Goal: Feedback & Contribution: Submit feedback/report problem

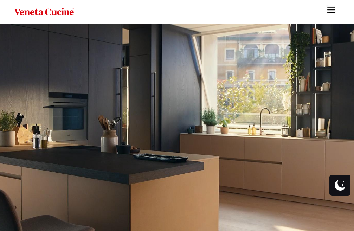
click at [335, 14] on img "Site" at bounding box center [331, 10] width 11 height 11
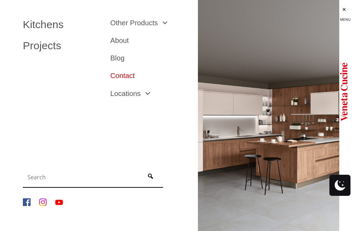
click at [122, 78] on link "Contact" at bounding box center [148, 75] width 77 height 7
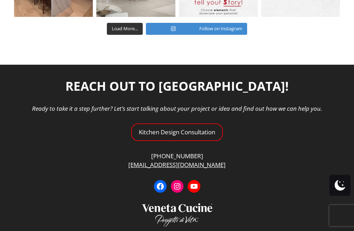
scroll to position [2412, 0]
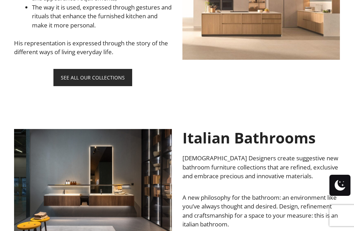
scroll to position [373, 0]
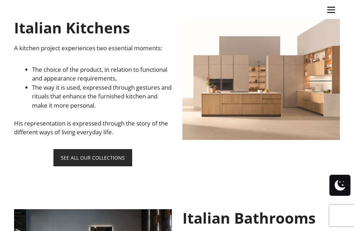
click at [325, 11] on link "Site" at bounding box center [331, 9] width 18 height 18
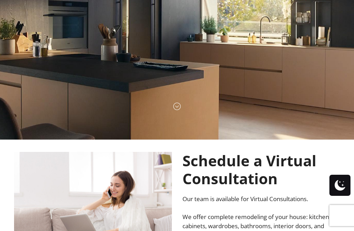
scroll to position [0, 0]
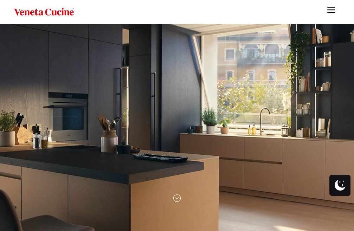
click at [331, 13] on img "Site" at bounding box center [331, 10] width 11 height 11
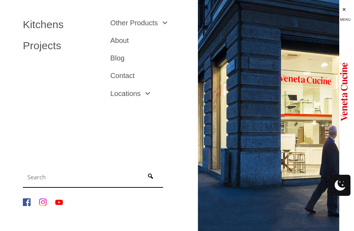
click at [127, 80] on li "Contact" at bounding box center [149, 76] width 88 height 18
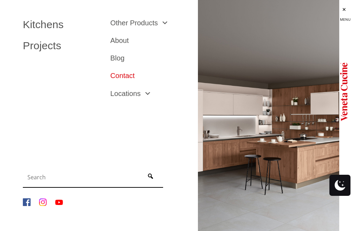
click at [127, 78] on link "Contact" at bounding box center [148, 75] width 77 height 7
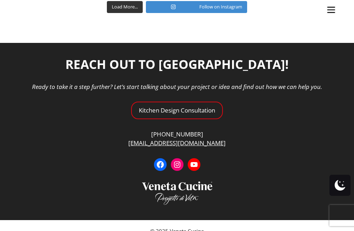
scroll to position [2412, 0]
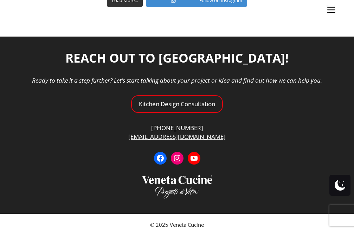
click at [190, 92] on ul "Kitchens Projects Other Products Bathrooms Closets Italian Doors About Blog Con…" at bounding box center [177, 115] width 354 height 231
click at [189, 93] on ul "Kitchens Projects Other Products Bathrooms Closets Italian Doors About Blog Con…" at bounding box center [177, 115] width 354 height 231
click at [187, 96] on ul "Kitchens Projects Other Products Bathrooms Closets Italian Doors About Blog Con…" at bounding box center [177, 115] width 354 height 231
click at [187, 101] on ul "Kitchens Projects Other Products Bathrooms Closets Italian Doors About Blog Con…" at bounding box center [177, 115] width 354 height 231
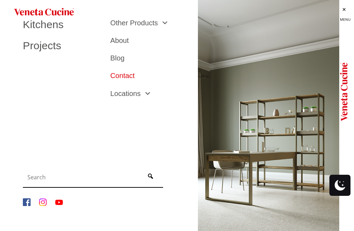
click at [113, 74] on link "Contact" at bounding box center [148, 75] width 77 height 7
click at [121, 77] on link "Contact" at bounding box center [148, 75] width 77 height 7
click at [128, 78] on link "Contact" at bounding box center [148, 75] width 77 height 7
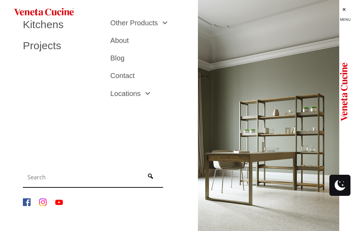
click at [341, 11] on link "Site" at bounding box center [345, 10] width 18 height 21
click at [341, 10] on link "Site" at bounding box center [345, 10] width 18 height 21
click at [140, 78] on link "Contact" at bounding box center [148, 75] width 77 height 7
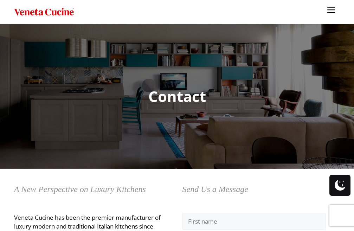
click at [346, 10] on ul "Kitchens Projects Other Products Bathrooms Closets Italian Doors About Blog Con…" at bounding box center [177, 115] width 354 height 231
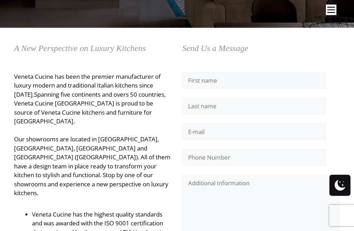
scroll to position [141, 0]
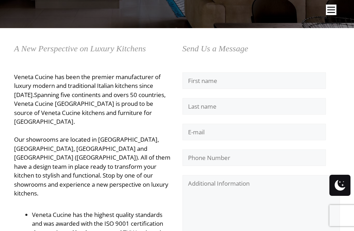
click at [221, 66] on div "Send Us a Message Please leave this field empty. Send Δ" at bounding box center [261, 166] width 158 height 249
click at [223, 80] on input "Contact form" at bounding box center [253, 80] width 143 height 17
type input "Eleanor"
type input "Horwitz"
type input "eleanorhorwitzm.kt@gmail.com"
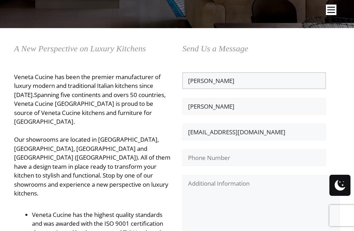
scroll to position [211, 0]
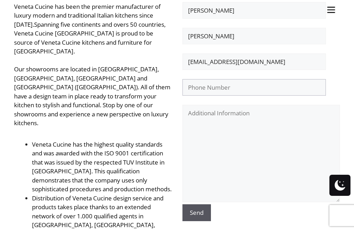
click at [240, 88] on input "Contact form" at bounding box center [253, 87] width 143 height 17
type input "4102012012"
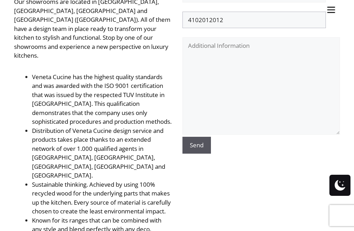
scroll to position [281, 0]
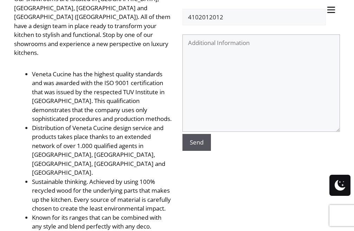
paste textarea "Eleanor Horwitz"
click at [245, 98] on textarea "Contact form" at bounding box center [261, 82] width 158 height 97
click at [242, 112] on textarea "Eleanor Horwitz" at bounding box center [261, 82] width 158 height 97
click at [270, 96] on textarea "Eleanor Horwitz" at bounding box center [261, 82] width 158 height 97
paste textarea "Hello, I would like to offer some suggestions for your website. No cost, no cat…"
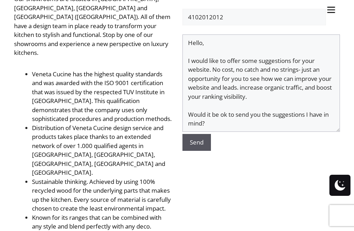
scroll to position [23, 0]
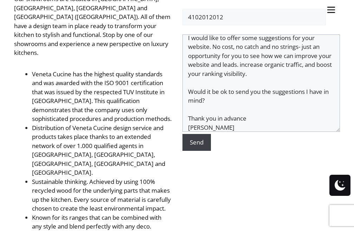
type textarea "Hello, I would like to offer some suggestions for your website. No cost, no cat…"
click at [191, 146] on input "Send" at bounding box center [196, 142] width 28 height 17
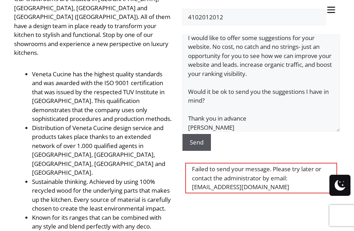
click at [313, 134] on p "Hello, I would like to offer some suggestions for your website. No cost, no cat…" at bounding box center [261, 92] width 158 height 116
click at [196, 142] on input "Send" at bounding box center [196, 142] width 28 height 17
click at [197, 142] on input "Send" at bounding box center [196, 142] width 28 height 17
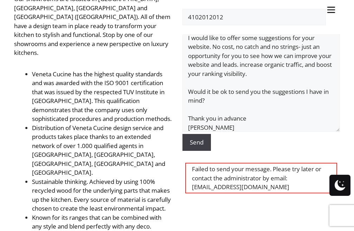
click at [197, 142] on input "Send" at bounding box center [196, 142] width 28 height 17
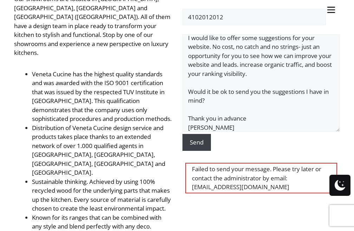
click at [197, 142] on input "Send" at bounding box center [196, 142] width 28 height 17
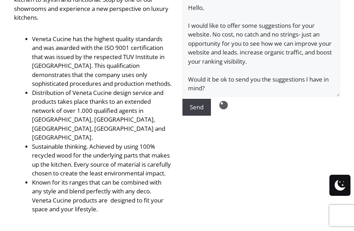
scroll to position [27, 0]
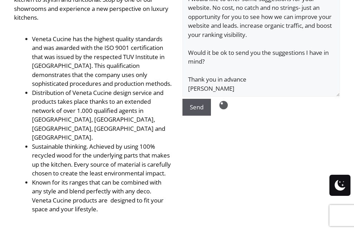
click at [329, 109] on p "Hello, I would like to offer some suggestions for your website. No cost, no cat…" at bounding box center [261, 57] width 158 height 116
